Goal: Find specific page/section: Find specific page/section

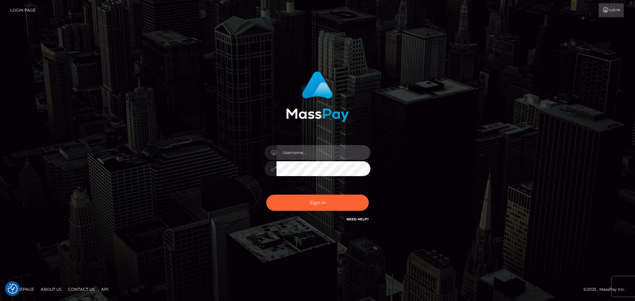
click at [308, 153] on input "text" at bounding box center [323, 152] width 94 height 15
type input "paul.billett"
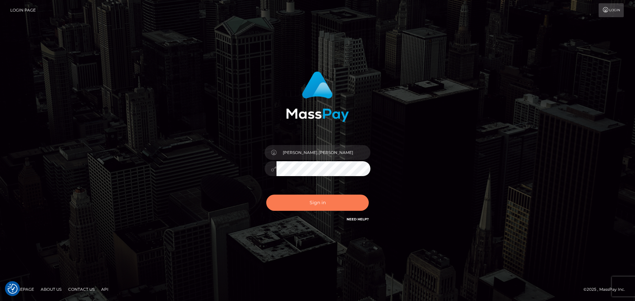
click at [316, 202] on button "Sign in" at bounding box center [317, 203] width 102 height 16
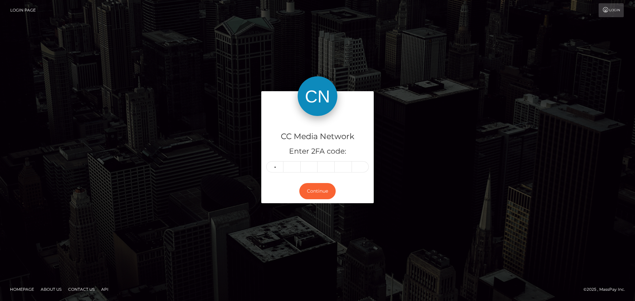
type input "5"
type input "1"
type input "5"
type input "6"
type input "0"
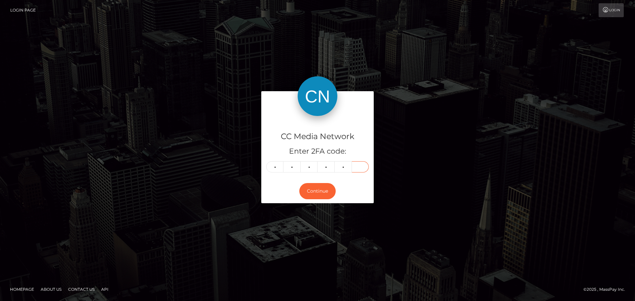
type input "7"
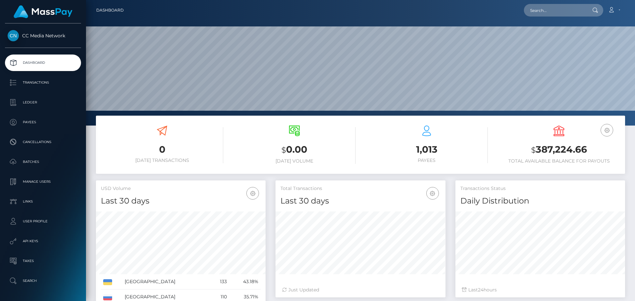
scroll to position [117, 170]
click at [548, 6] on input "text" at bounding box center [555, 10] width 62 height 13
paste input "[EMAIL_ADDRESS][DOMAIN_NAME]"
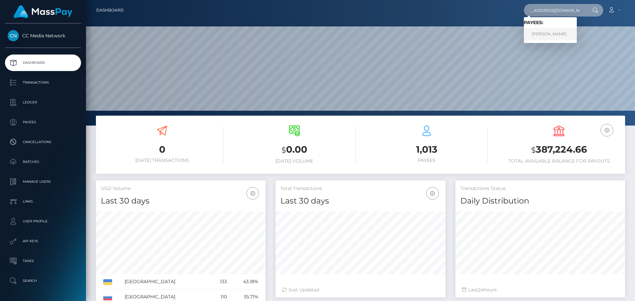
type input "[EMAIL_ADDRESS][DOMAIN_NAME]"
click at [552, 31] on link "ANNA MOSIEVA" at bounding box center [550, 34] width 53 height 12
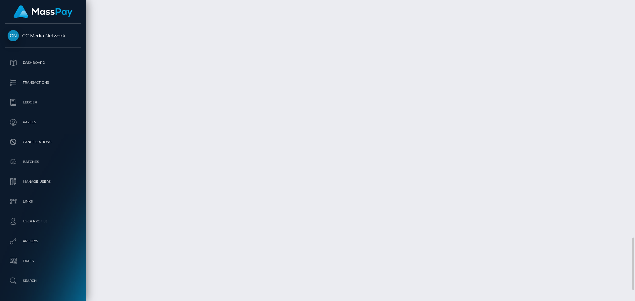
scroll to position [1416, 0]
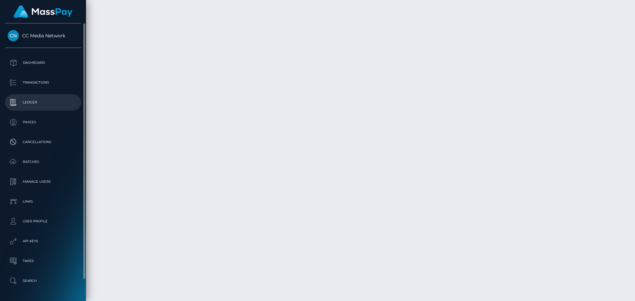
click at [36, 103] on p "Ledger" at bounding box center [43, 102] width 71 height 10
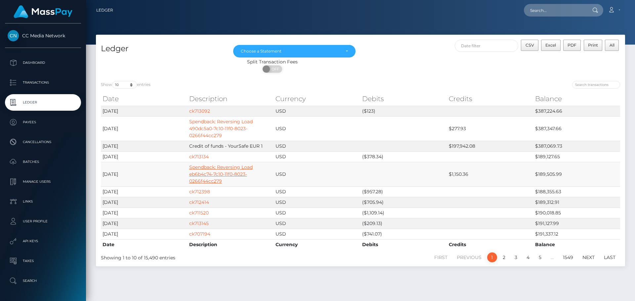
click at [209, 168] on link "Spendback: Reversing Load eb6b4c74-7c10-11f0-8023-0266f44cc279" at bounding box center [220, 174] width 63 height 20
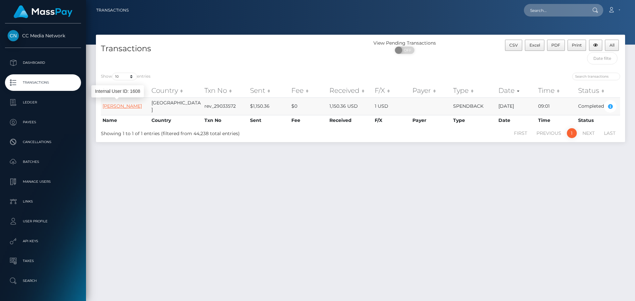
click at [119, 103] on link "[PERSON_NAME]" at bounding box center [121, 106] width 39 height 6
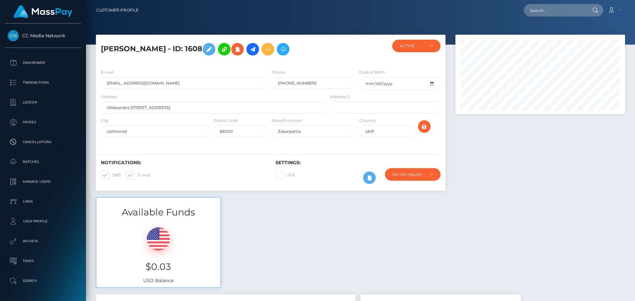
scroll to position [79, 170]
drag, startPoint x: 171, startPoint y: 85, endPoint x: 106, endPoint y: 84, distance: 64.4
click at [106, 84] on input "[EMAIL_ADDRESS][DOMAIN_NAME]" at bounding box center [185, 83] width 168 height 12
